Goal: Information Seeking & Learning: Learn about a topic

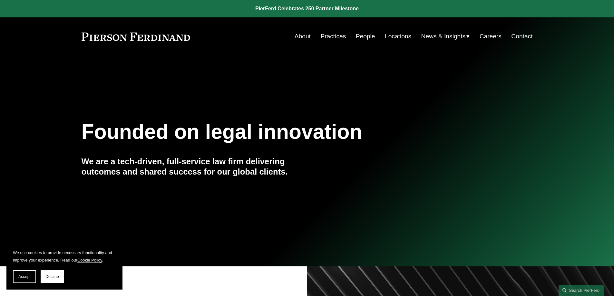
click at [399, 34] on link "Locations" at bounding box center [398, 36] width 26 height 12
click at [363, 34] on link "People" at bounding box center [365, 36] width 19 height 12
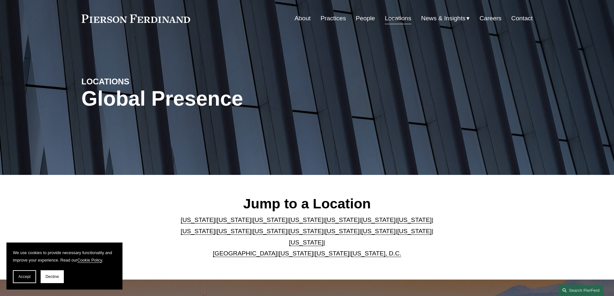
scroll to position [64, 0]
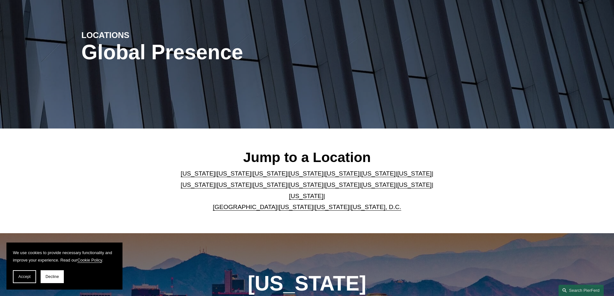
click at [325, 187] on link "[US_STATE]" at bounding box center [342, 184] width 34 height 7
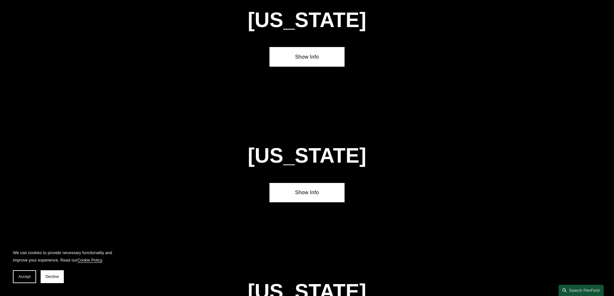
scroll to position [1786, 0]
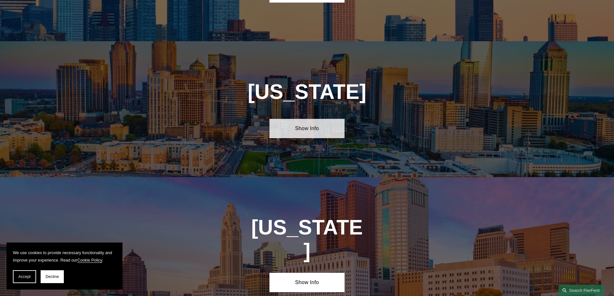
click at [306, 119] on link "Show Info" at bounding box center [306, 128] width 75 height 19
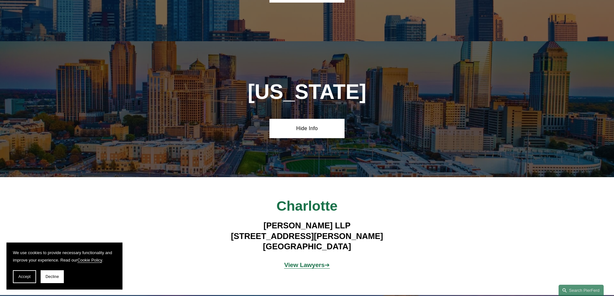
click at [302, 262] on strong "View Lawyers" at bounding box center [304, 265] width 41 height 7
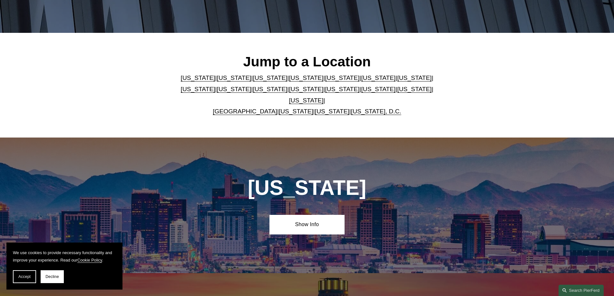
scroll to position [64, 0]
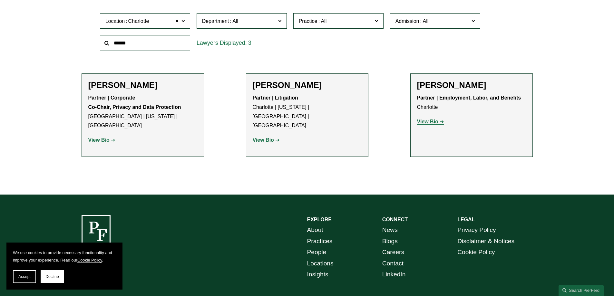
scroll to position [226, 0]
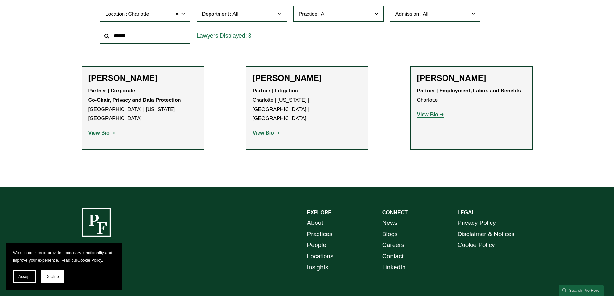
click at [122, 80] on h2 "[PERSON_NAME]" at bounding box center [142, 78] width 109 height 10
click at [97, 130] on strong "View Bio" at bounding box center [98, 132] width 21 height 5
click at [274, 130] on strong "View Bio" at bounding box center [263, 132] width 21 height 5
click strong "View Bio"
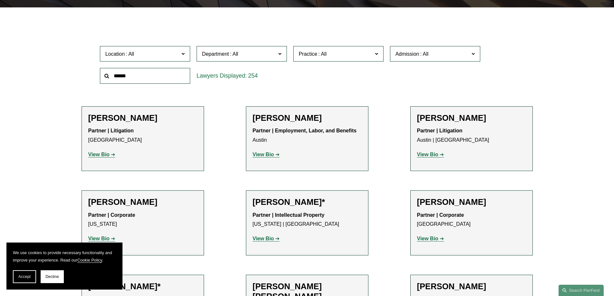
scroll to position [226, 0]
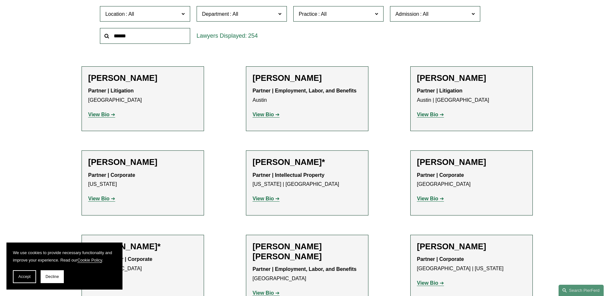
click at [95, 113] on strong "View Bio" at bounding box center [98, 114] width 21 height 5
click at [90, 198] on strong "View Bio" at bounding box center [98, 198] width 21 height 5
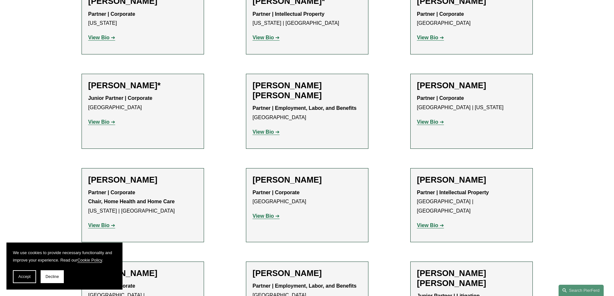
scroll to position [419, 0]
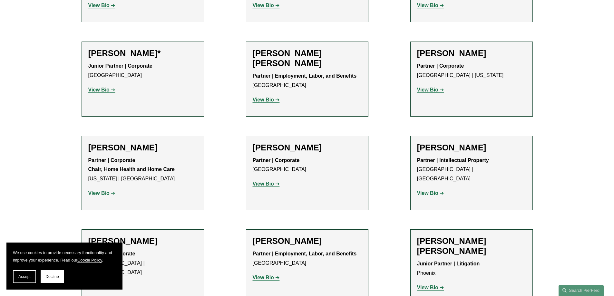
click at [426, 90] on strong "View Bio" at bounding box center [427, 89] width 21 height 5
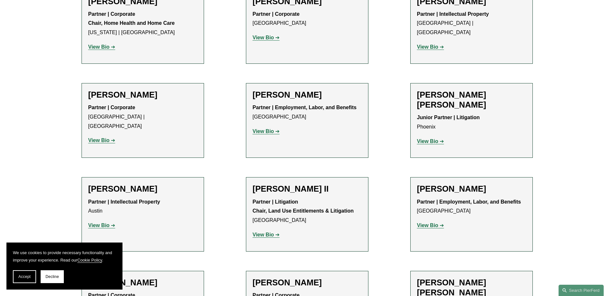
scroll to position [580, 0]
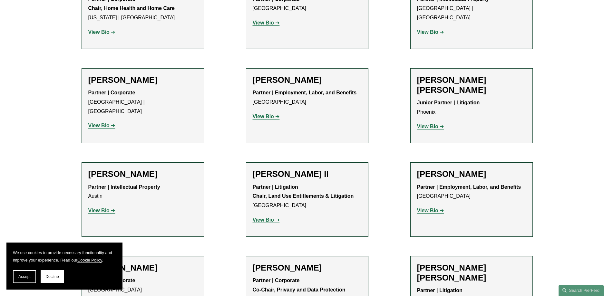
click at [262, 114] on strong "View Bio" at bounding box center [263, 116] width 21 height 5
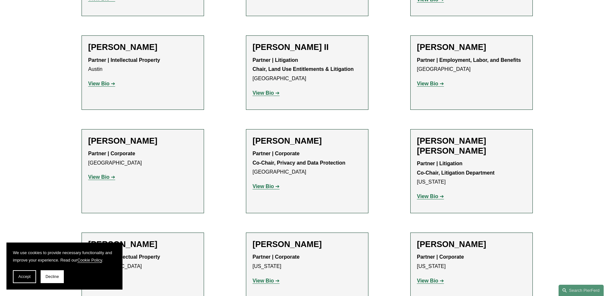
scroll to position [709, 0]
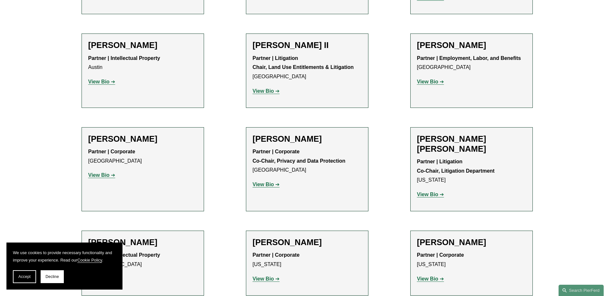
click at [264, 182] on strong "View Bio" at bounding box center [263, 184] width 21 height 5
click at [429, 190] on p "View Bio" at bounding box center [471, 194] width 109 height 9
click at [426, 192] on strong "View Bio" at bounding box center [427, 194] width 21 height 5
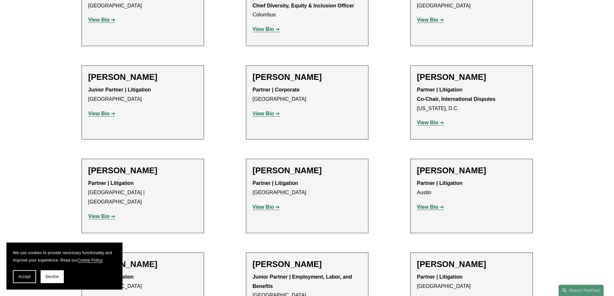
scroll to position [1096, 0]
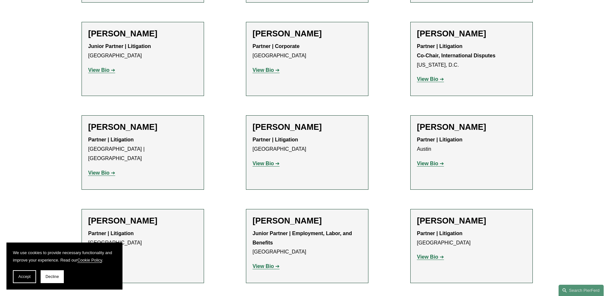
click at [101, 170] on strong "View Bio" at bounding box center [98, 172] width 21 height 5
